Goal: Transaction & Acquisition: Download file/media

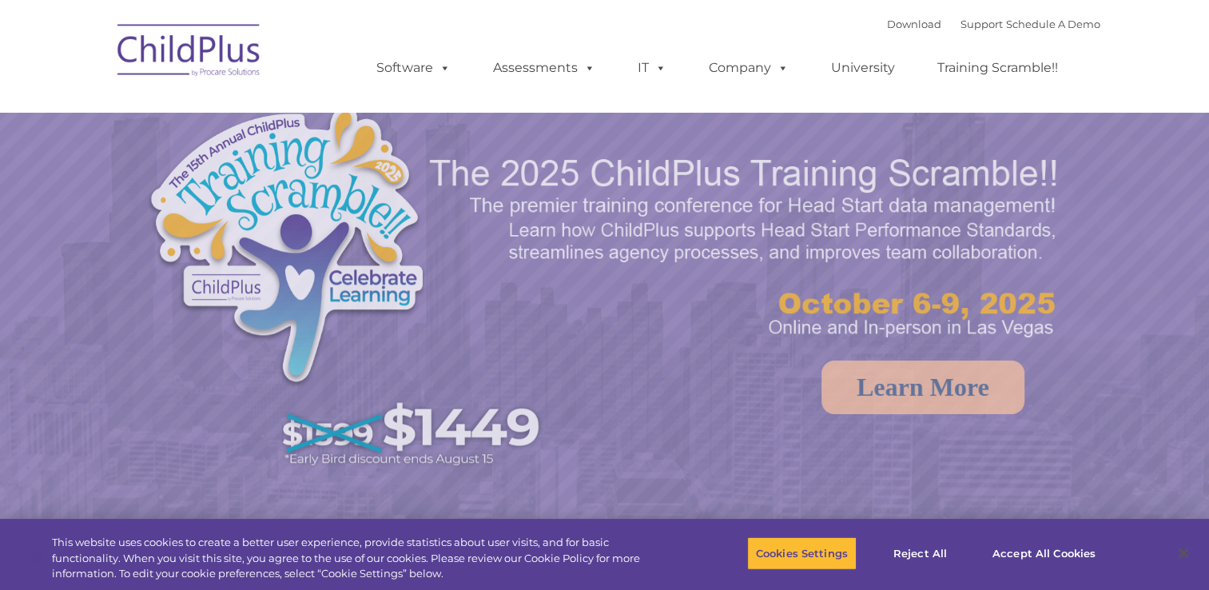
select select "MEDIUM"
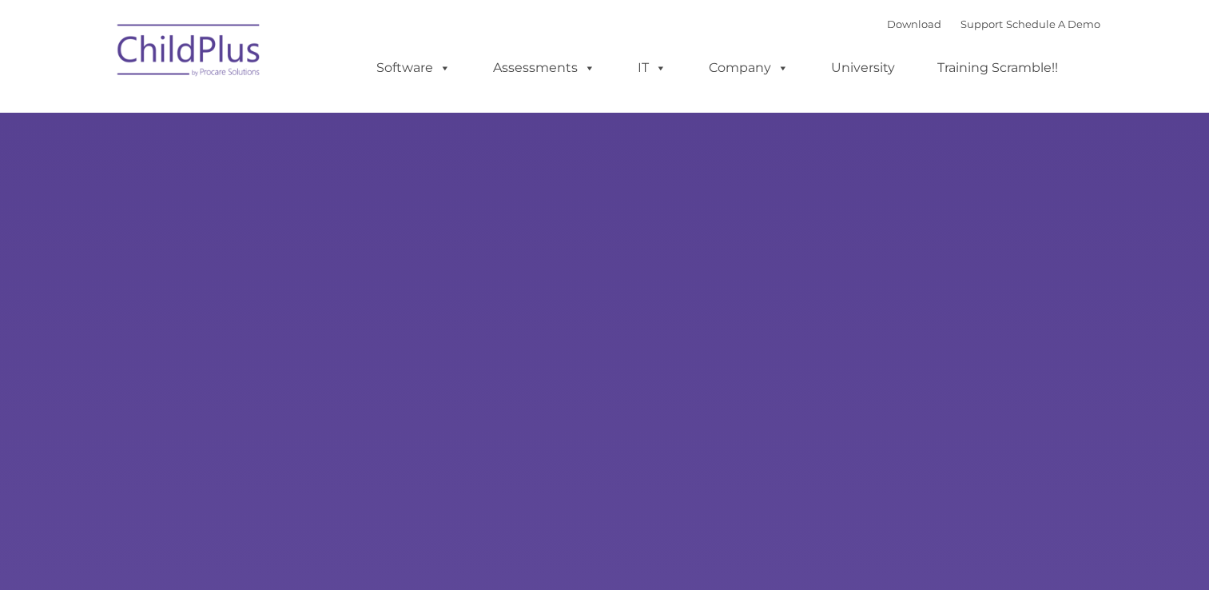
type input ""
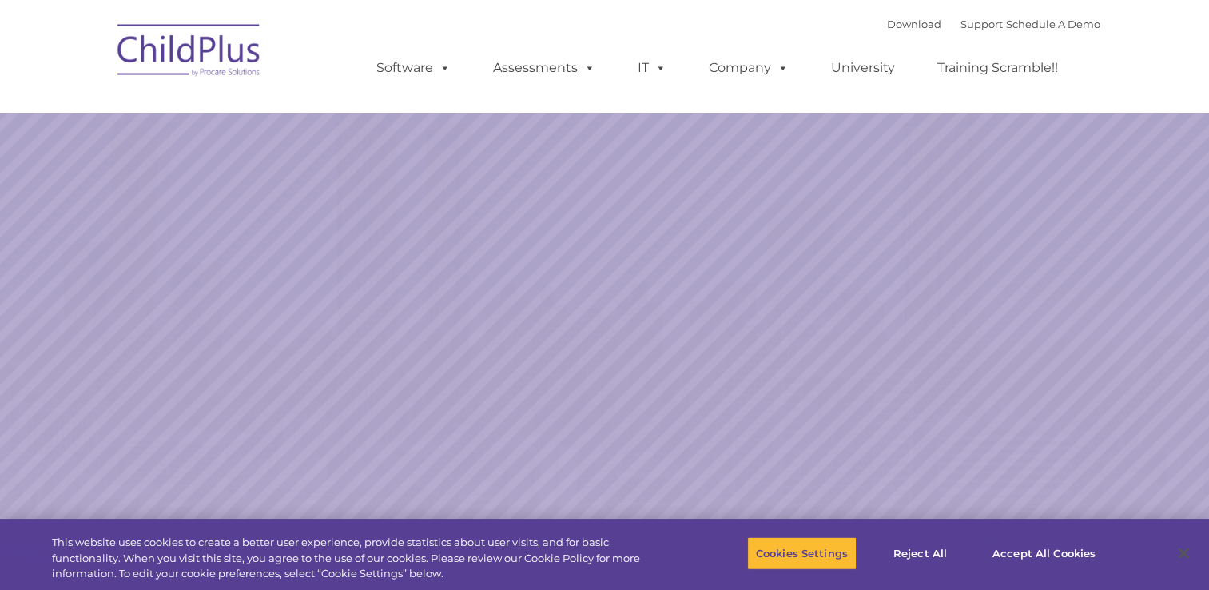
select select "MEDIUM"
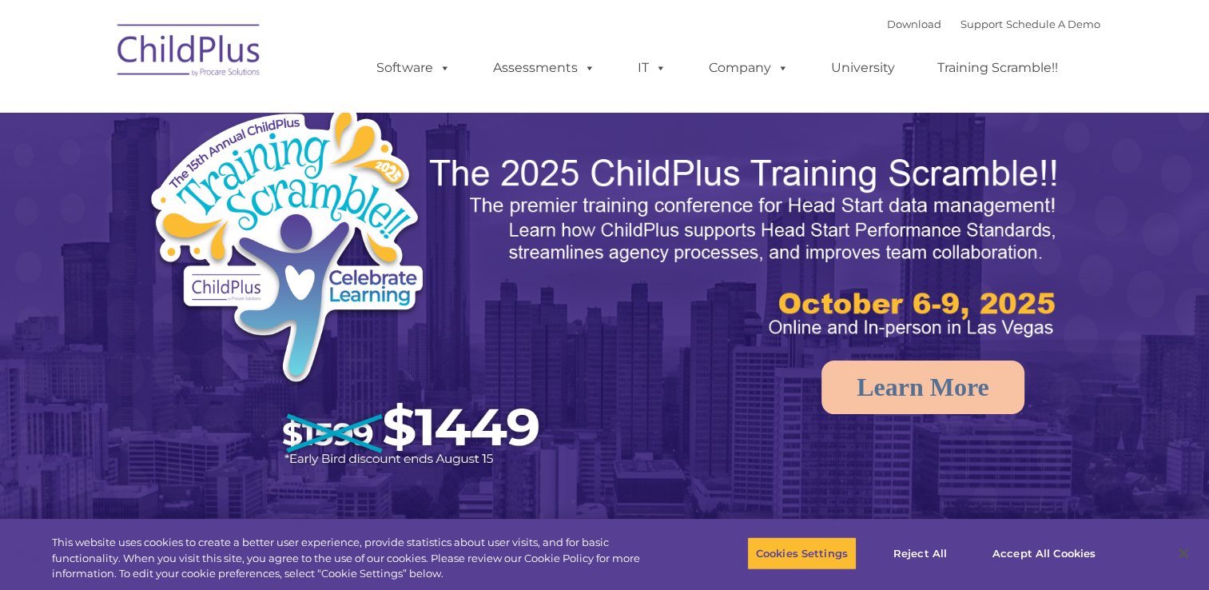
click at [898, 31] on div "Download Support | Schedule A Demo " at bounding box center [993, 24] width 213 height 24
click at [900, 23] on link "Download" at bounding box center [914, 24] width 54 height 13
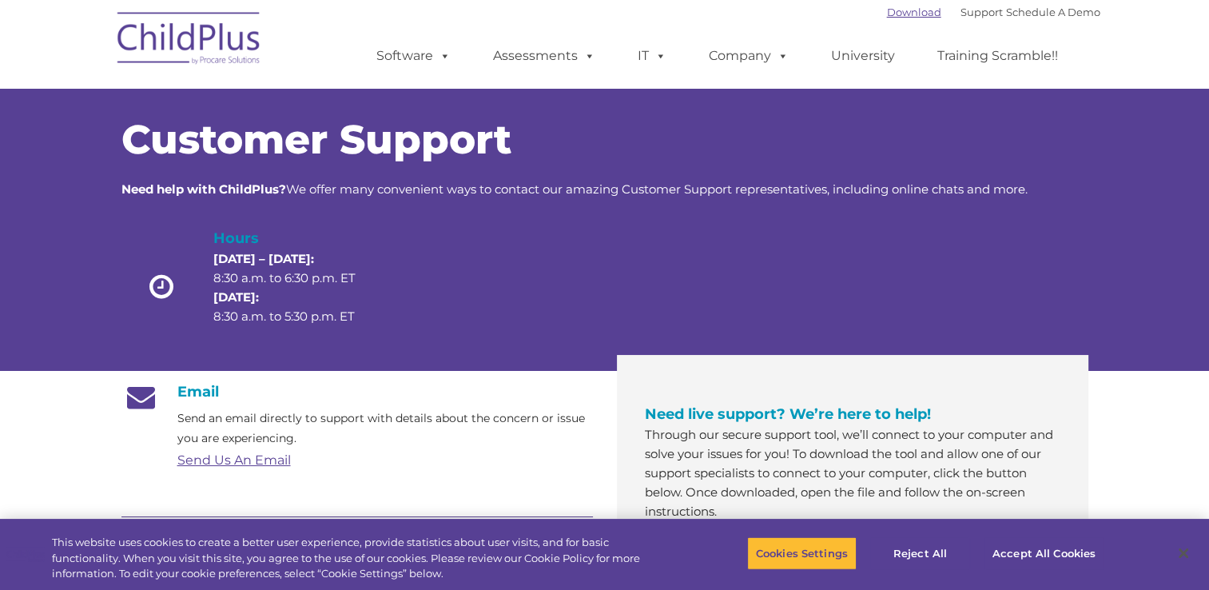
click at [887, 8] on link "Download" at bounding box center [914, 12] width 54 height 13
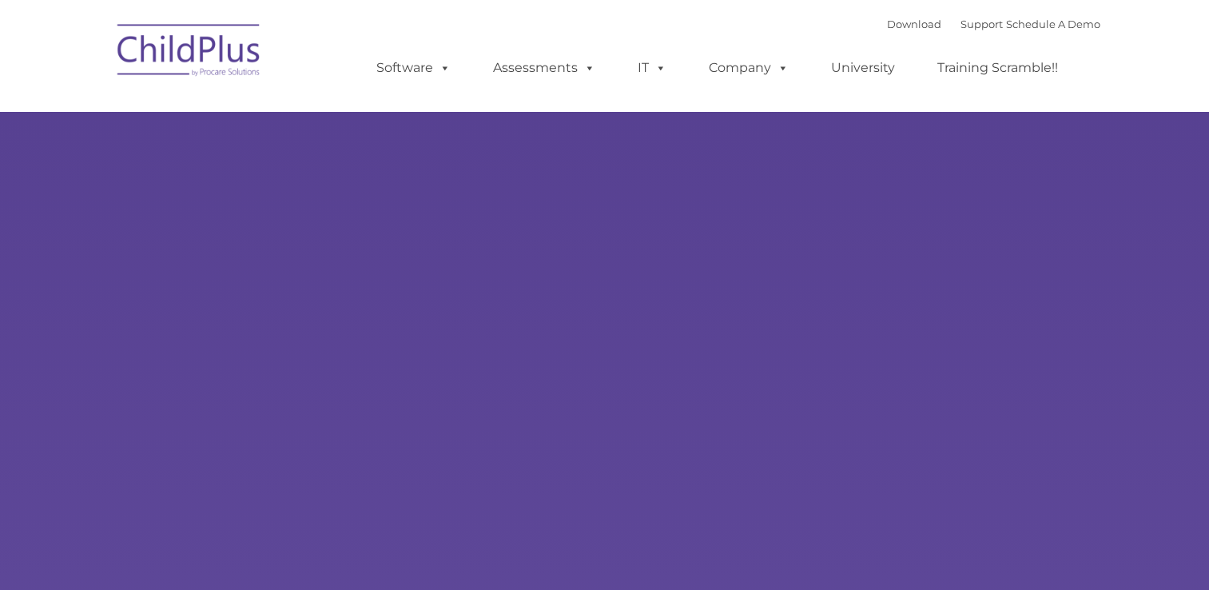
type input ""
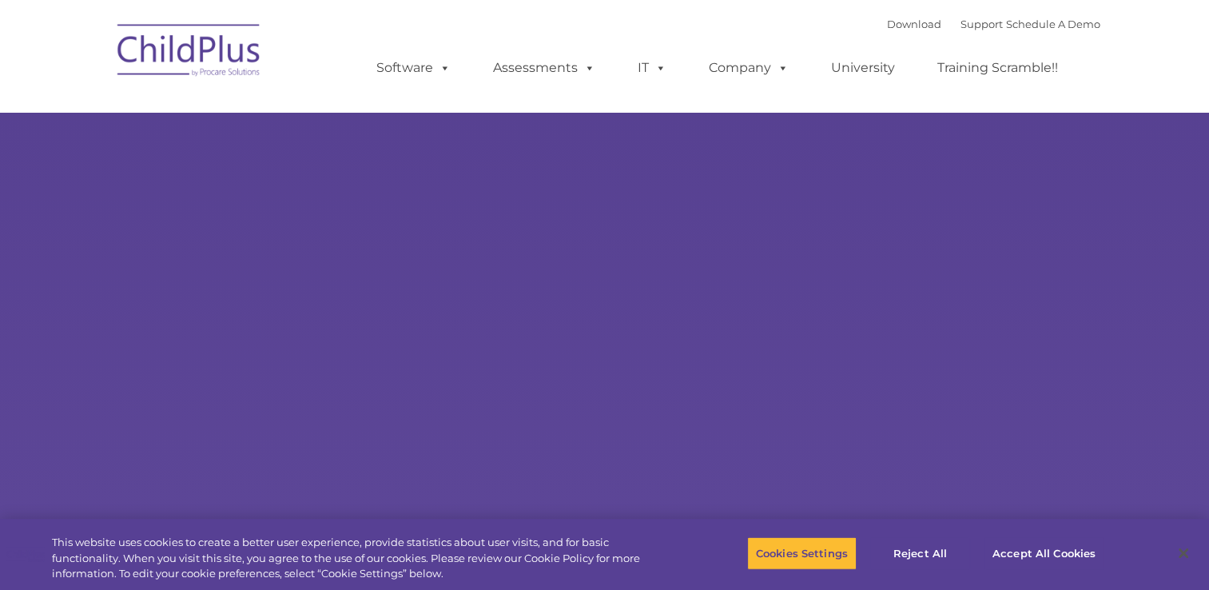
select select "MEDIUM"
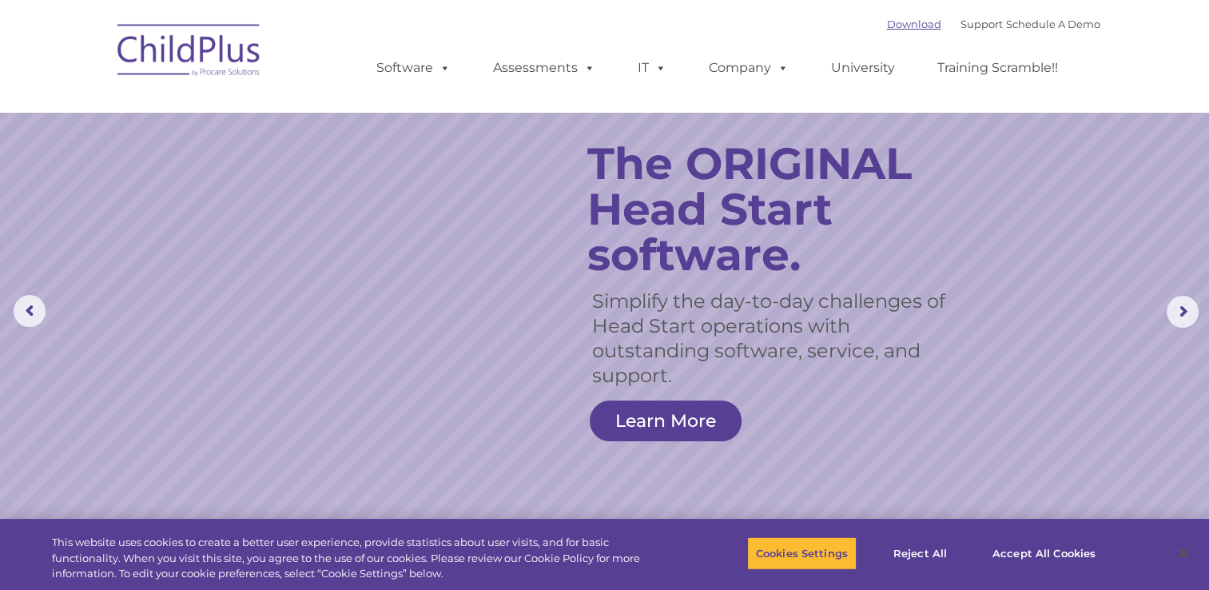
click at [887, 26] on link "Download" at bounding box center [914, 24] width 54 height 13
